Goal: Navigation & Orientation: Find specific page/section

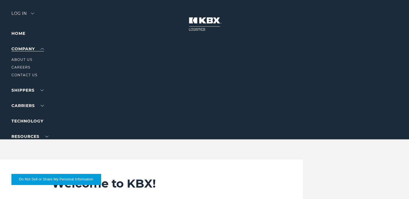
click at [33, 50] on link "Company" at bounding box center [27, 48] width 33 height 5
click at [42, 49] on link "Company" at bounding box center [27, 48] width 33 height 5
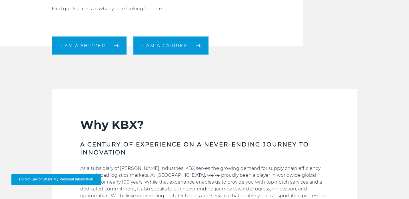
scroll to position [229, 0]
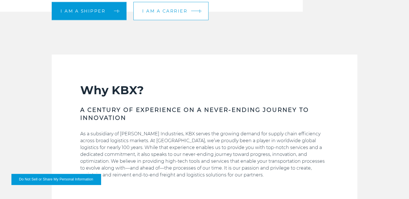
click at [174, 11] on span "I am a carrier" at bounding box center [164, 11] width 45 height 4
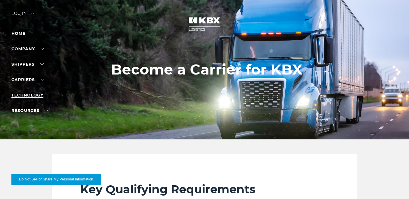
click at [33, 95] on link "Technology" at bounding box center [27, 95] width 32 height 5
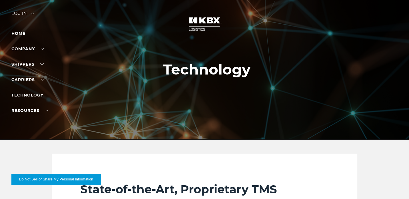
click at [23, 12] on div "Log in" at bounding box center [22, 15] width 23 height 8
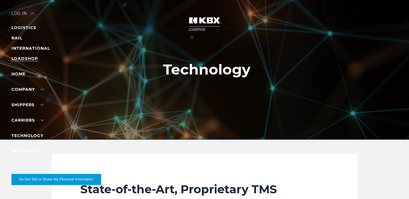
click at [21, 58] on link "LOADSHOP" at bounding box center [24, 58] width 27 height 5
